Goal: Task Accomplishment & Management: Use online tool/utility

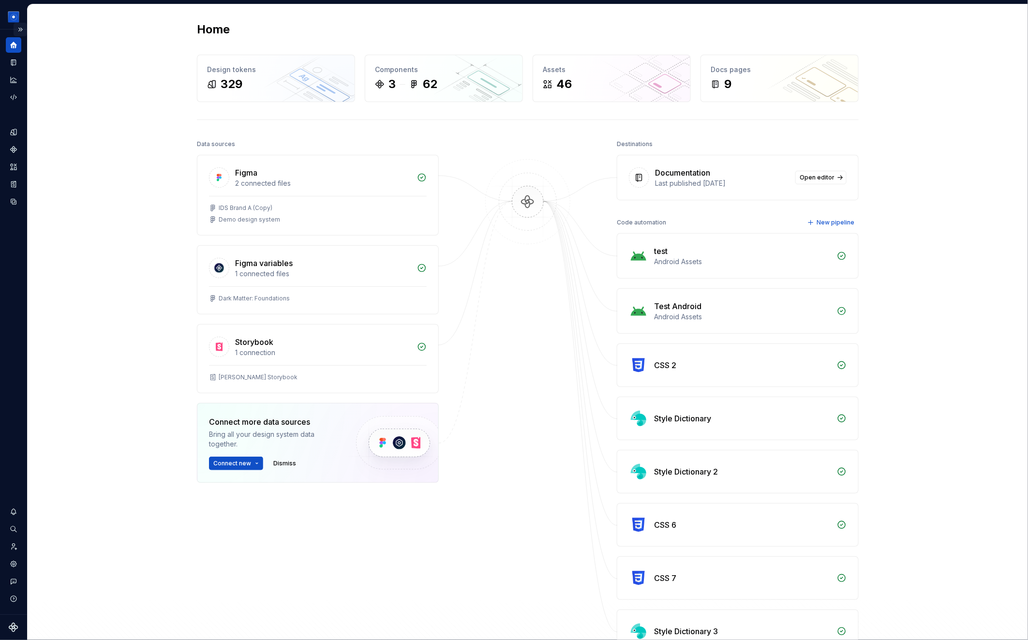
click at [21, 30] on button "Expand sidebar" at bounding box center [21, 30] width 14 height 14
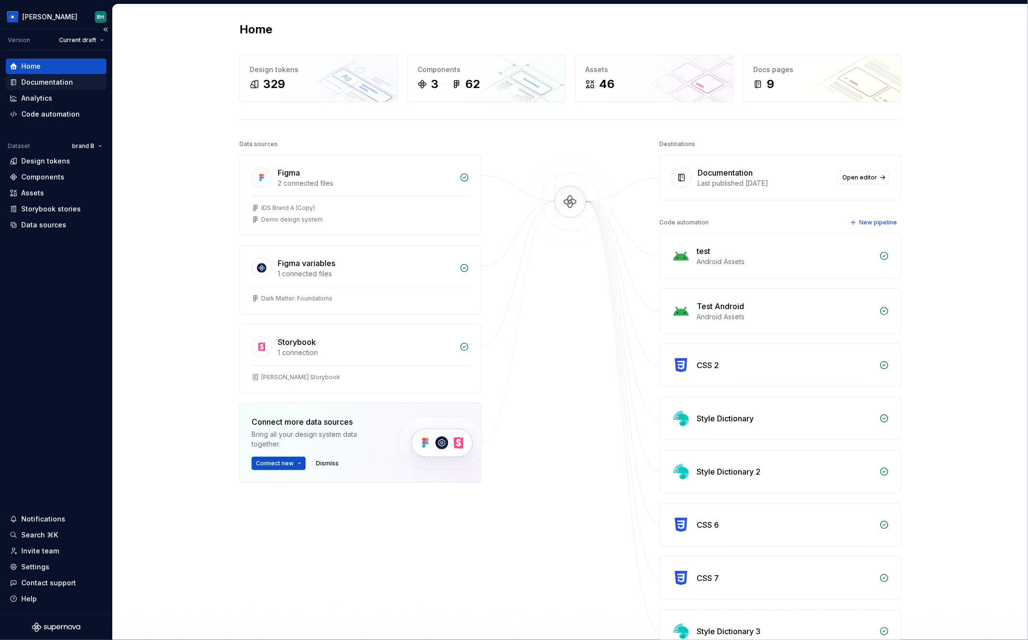
drag, startPoint x: 165, startPoint y: 84, endPoint x: 89, endPoint y: 89, distance: 75.6
click at [164, 84] on div "Home Design tokens 329 Components 3 62 Assets 46 Docs pages 9 Data sources Figm…" at bounding box center [570, 356] width 915 height 705
click at [54, 100] on div "Analytics" at bounding box center [56, 98] width 93 height 10
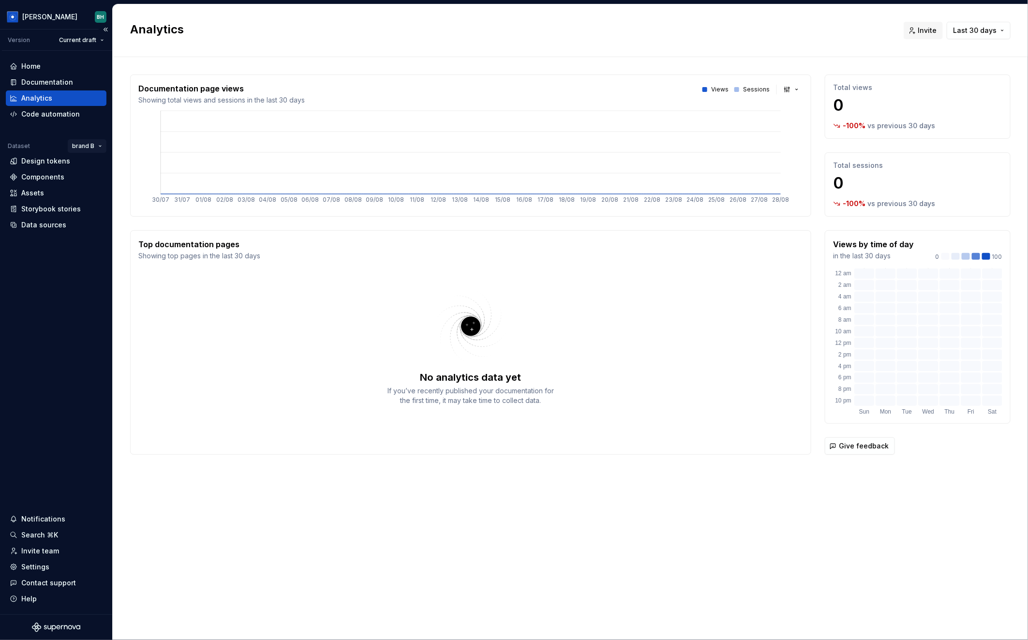
click at [99, 146] on html "[PERSON_NAME] Version Current draft Home Documentation Analytics Code automatio…" at bounding box center [514, 320] width 1028 height 640
click at [97, 180] on div "Default" at bounding box center [117, 181] width 63 height 10
click at [796, 87] on button "button" at bounding box center [792, 90] width 22 height 14
drag, startPoint x: 890, startPoint y: 46, endPoint x: 976, endPoint y: 39, distance: 86.4
click at [911, 44] on html "[PERSON_NAME] Version Current draft Home Documentation Analytics Code automatio…" at bounding box center [514, 320] width 1028 height 640
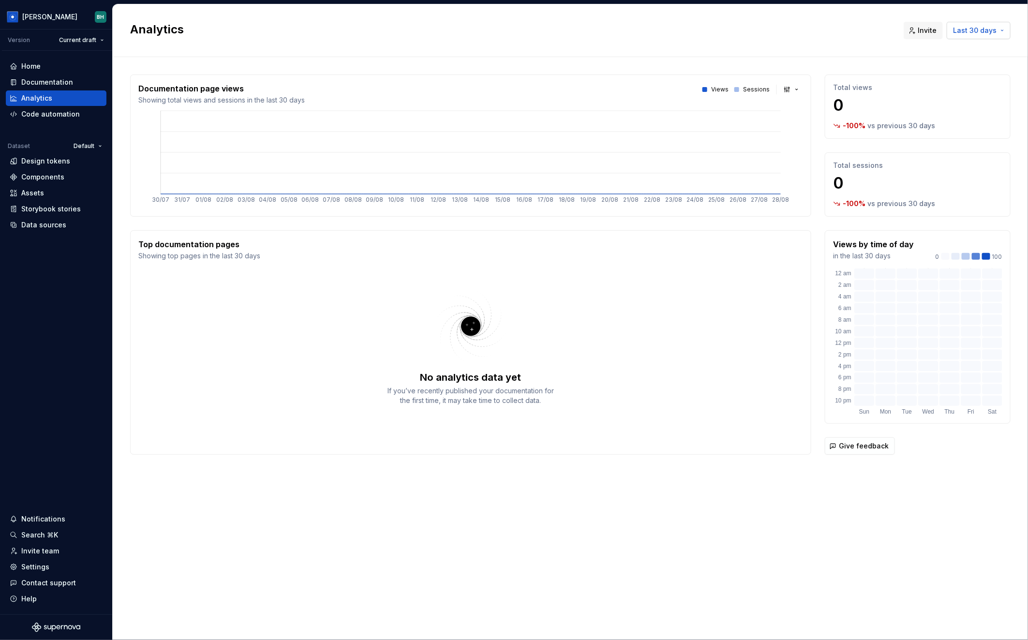
click at [973, 30] on span "Last 30 days" at bounding box center [975, 31] width 44 height 10
click at [763, 36] on html "[PERSON_NAME] Version Current draft Home Documentation Analytics Code automatio…" at bounding box center [514, 320] width 1028 height 640
click at [408, 479] on div "Documentation page views Showing total views and sessions in the last 30 days V…" at bounding box center [570, 274] width 880 height 434
